Goal: Information Seeking & Learning: Check status

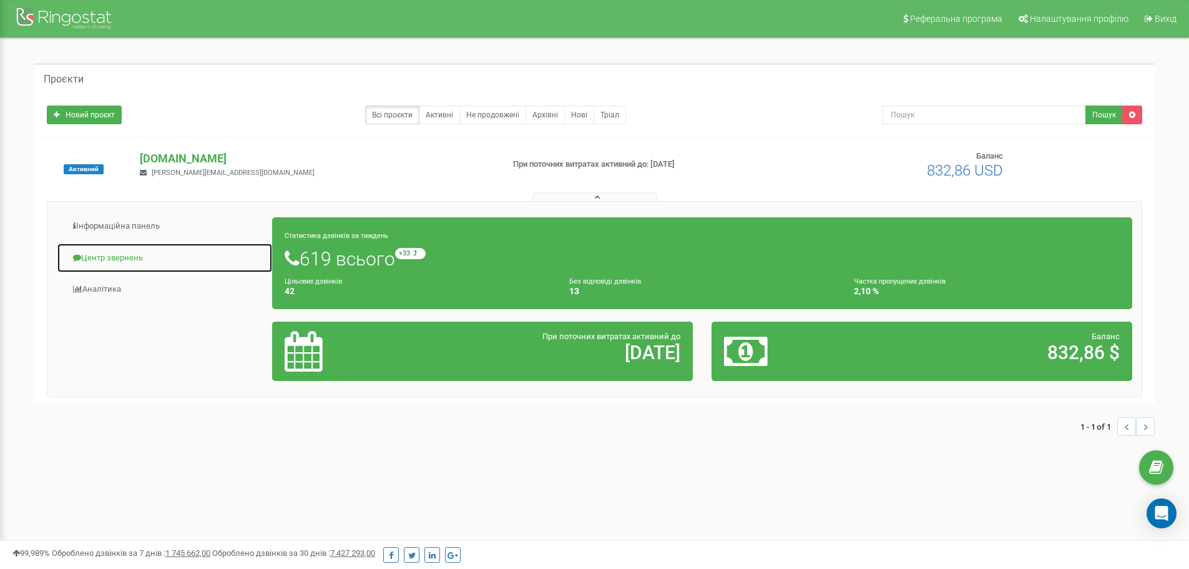
click at [111, 253] on link "Центр звернень" at bounding box center [165, 258] width 216 height 31
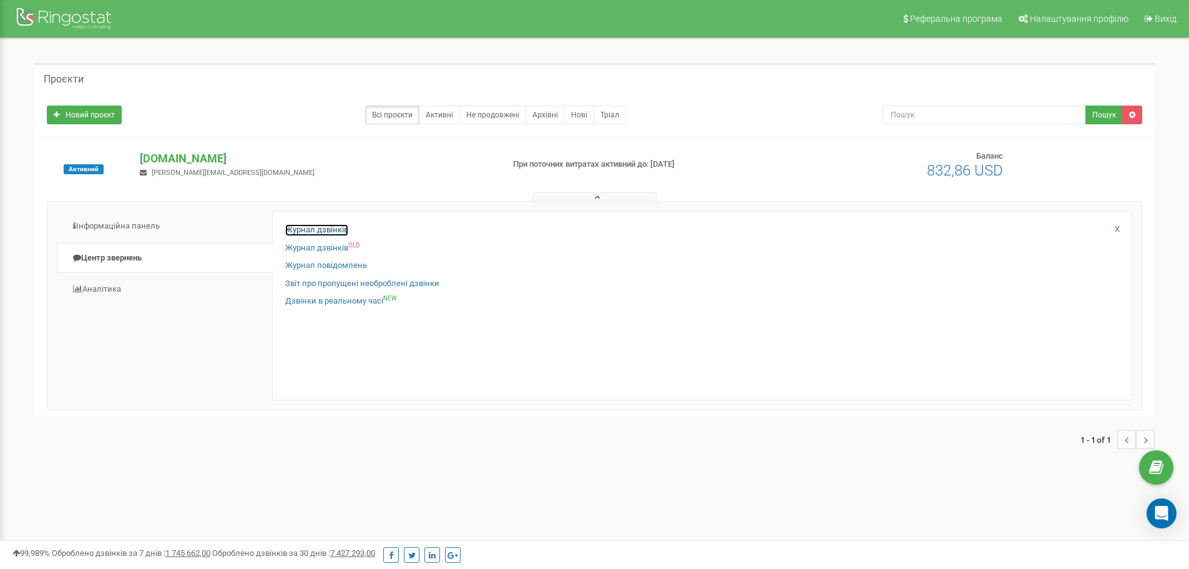
click at [330, 232] on link "Журнал дзвінків" at bounding box center [316, 230] width 63 height 12
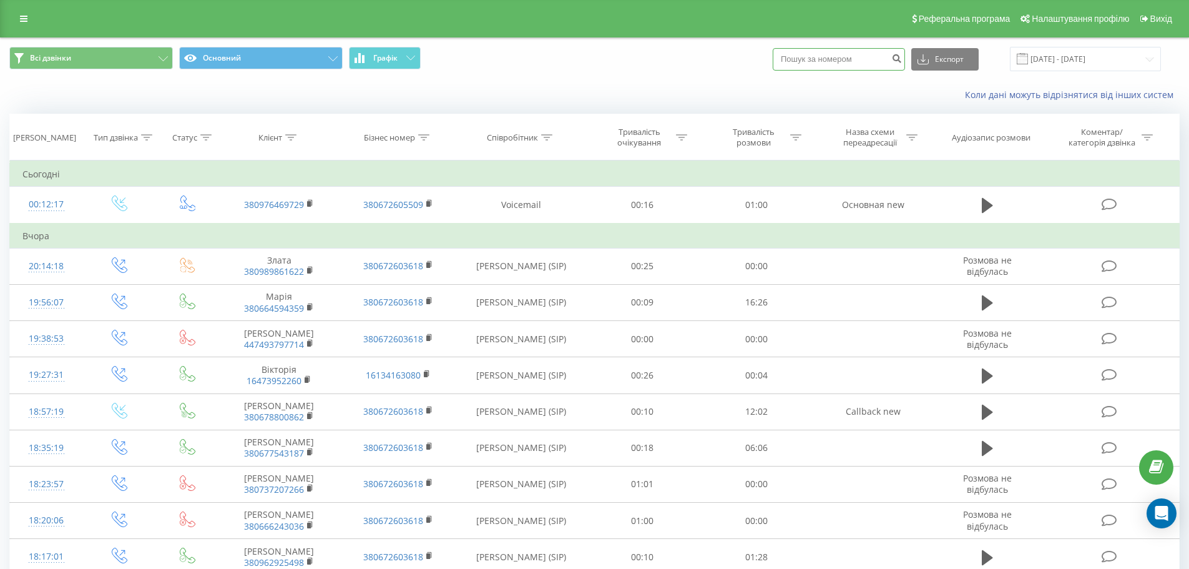
click at [833, 58] on input at bounding box center [839, 59] width 132 height 22
paste input "380 96 479 0534"
type input "380 96 479 0534"
click at [905, 56] on button "submit" at bounding box center [896, 59] width 17 height 22
